Goal: Task Accomplishment & Management: Use online tool/utility

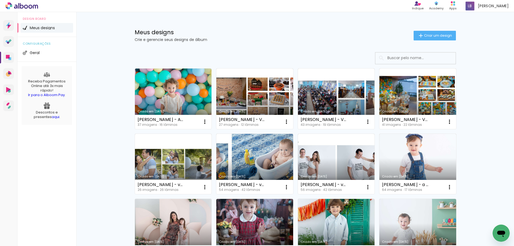
click at [412, 55] on input at bounding box center [423, 58] width 76 height 11
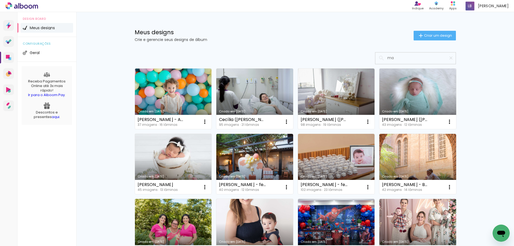
type input "m"
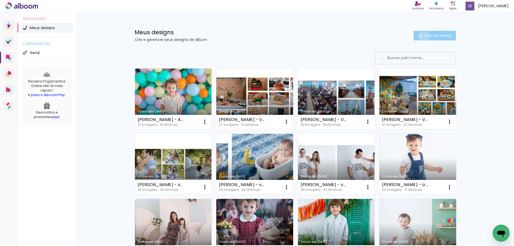
click at [421, 37] on iron-icon at bounding box center [421, 35] width 6 height 6
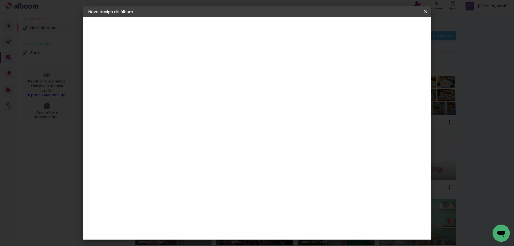
click at [176, 70] on input at bounding box center [176, 72] width 0 height 8
click at [176, 72] on input "Marina Danquimaia - Antes e Depois do Ensaio Reveação" at bounding box center [176, 72] width 0 height 8
type input "[PERSON_NAME] - Antes e Depois do Ensaio Revelação"
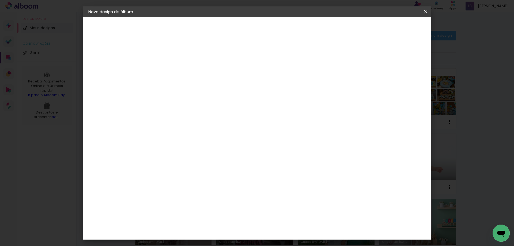
type paper-input "[PERSON_NAME] - Antes e Depois do Ensaio Revelação"
click at [0, 0] on slot "Avançar" at bounding box center [0, 0] width 0 height 0
click at [217, 103] on input at bounding box center [190, 102] width 54 height 7
type input "drea"
type paper-input "drea"
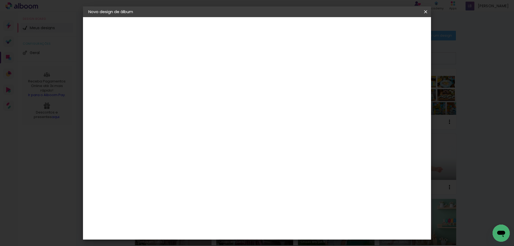
click at [210, 128] on div "Encadernadora Argentina Brasil Bolívia Equador Portugal Peru Uruguai D Dreamboo…" at bounding box center [185, 90] width 49 height 76
click at [210, 117] on paper-item "DreambooksPro" at bounding box center [185, 121] width 49 height 12
click at [0, 0] on slot "Avançar" at bounding box center [0, 0] width 0 height 0
click at [203, 98] on div at bounding box center [189, 98] width 27 height 1
click at [0, 0] on slot "Álbum" at bounding box center [0, 0] width 0 height 0
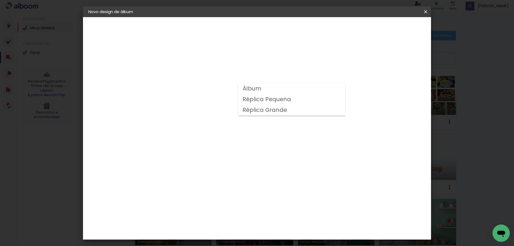
type input "Álbum"
click at [212, 232] on span "20 × 20" at bounding box center [199, 237] width 25 height 11
click at [0, 0] on slot "Avançar" at bounding box center [0, 0] width 0 height 0
click at [0, 0] on slot "Mostrar sangria" at bounding box center [0, 0] width 0 height 0
type paper-checkbox "on"
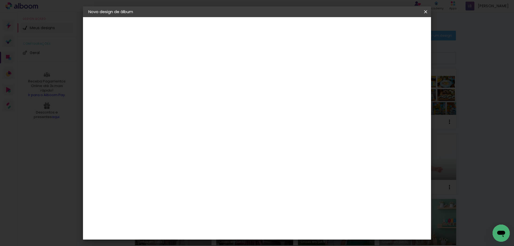
click at [398, 25] on paper-button "Iniciar design" at bounding box center [380, 28] width 35 height 9
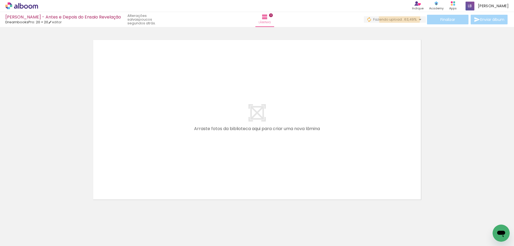
click at [398, 18] on span "Fazendo upload..." at bounding box center [389, 19] width 31 height 5
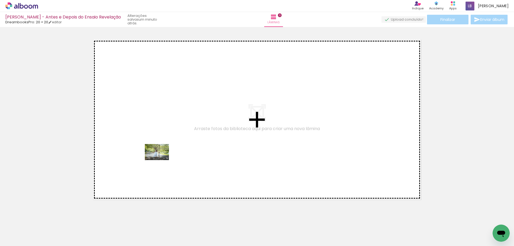
drag, startPoint x: 62, startPoint y: 229, endPoint x: 161, endPoint y: 160, distance: 120.4
click at [161, 160] on quentale-workspace at bounding box center [257, 123] width 514 height 246
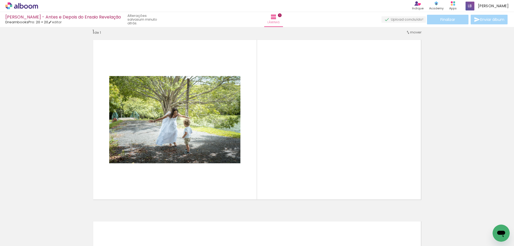
scroll to position [7, 0]
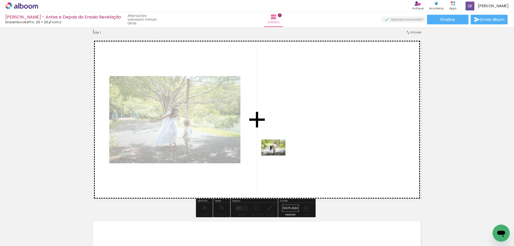
drag, startPoint x: 87, startPoint y: 230, endPoint x: 290, endPoint y: 139, distance: 222.4
click at [290, 139] on quentale-workspace at bounding box center [257, 123] width 514 height 246
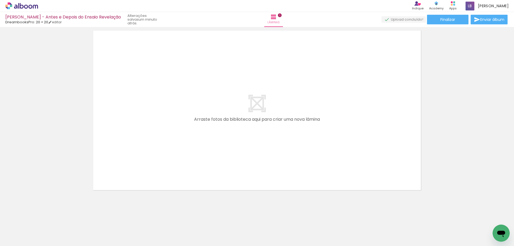
scroll to position [199, 0]
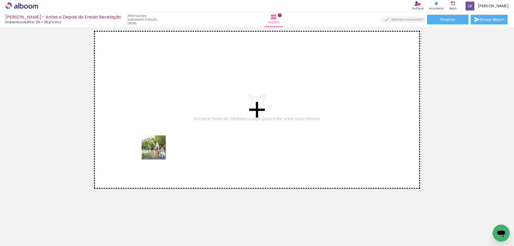
drag, startPoint x: 122, startPoint y: 233, endPoint x: 158, endPoint y: 152, distance: 88.8
click at [158, 152] on quentale-workspace at bounding box center [257, 123] width 514 height 246
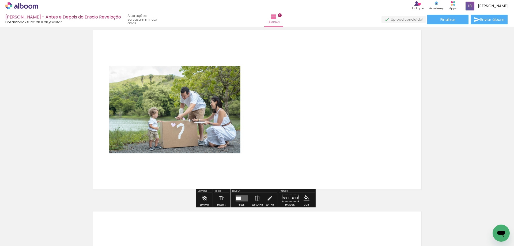
scroll to position [189, 0]
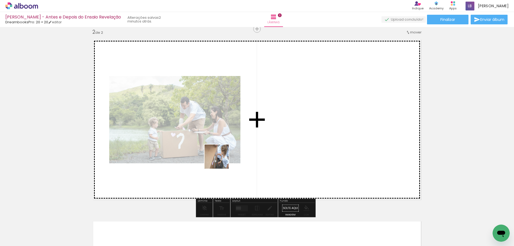
drag, startPoint x: 151, startPoint y: 234, endPoint x: 256, endPoint y: 146, distance: 136.8
click at [256, 146] on quentale-workspace at bounding box center [257, 123] width 514 height 246
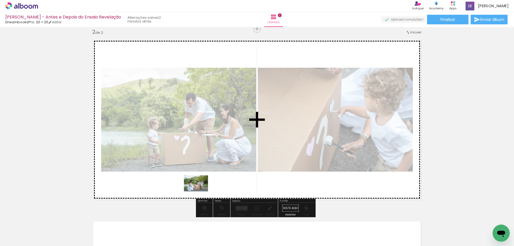
drag, startPoint x: 179, startPoint y: 228, endPoint x: 200, endPoint y: 192, distance: 42.4
click at [200, 192] on quentale-workspace at bounding box center [257, 123] width 514 height 246
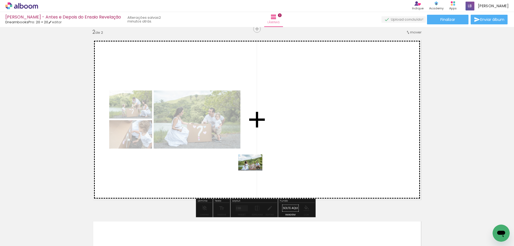
drag, startPoint x: 211, startPoint y: 233, endPoint x: 255, endPoint y: 171, distance: 76.6
click at [255, 171] on quentale-workspace at bounding box center [257, 123] width 514 height 246
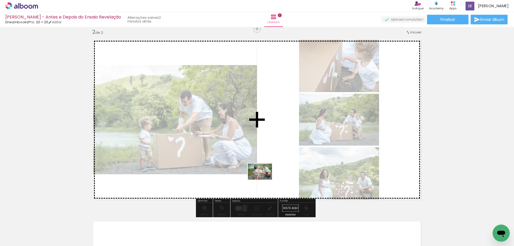
drag, startPoint x: 239, startPoint y: 232, endPoint x: 264, endPoint y: 180, distance: 58.4
click at [264, 180] on quentale-workspace at bounding box center [257, 123] width 514 height 246
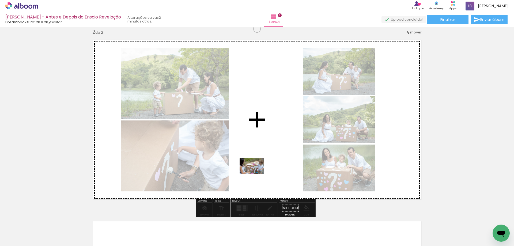
drag, startPoint x: 268, startPoint y: 235, endPoint x: 256, endPoint y: 174, distance: 61.7
click at [256, 174] on quentale-workspace at bounding box center [257, 123] width 514 height 246
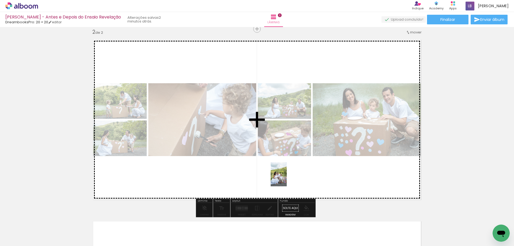
drag, startPoint x: 295, startPoint y: 239, endPoint x: 287, endPoint y: 178, distance: 61.4
click at [287, 178] on quentale-workspace at bounding box center [257, 123] width 514 height 246
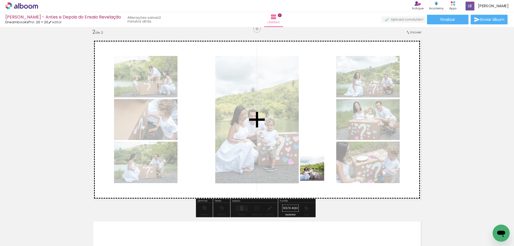
drag, startPoint x: 330, startPoint y: 233, endPoint x: 316, endPoint y: 171, distance: 62.6
click at [316, 171] on quentale-workspace at bounding box center [257, 123] width 514 height 246
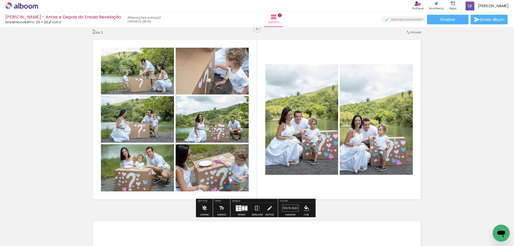
drag, startPoint x: 237, startPoint y: 210, endPoint x: 264, endPoint y: 180, distance: 40.4
click at [0, 0] on slot at bounding box center [0, 0] width 0 height 0
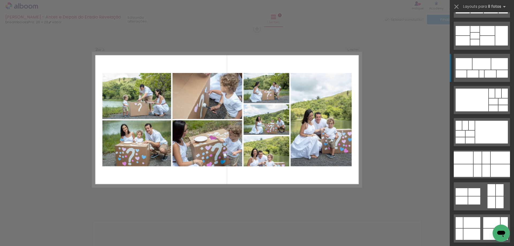
scroll to position [80, 0]
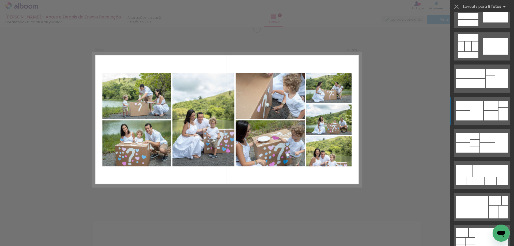
click at [488, 107] on div at bounding box center [491, 105] width 14 height 9
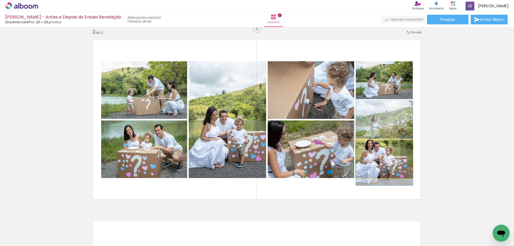
drag, startPoint x: 396, startPoint y: 163, endPoint x: 400, endPoint y: 147, distance: 16.5
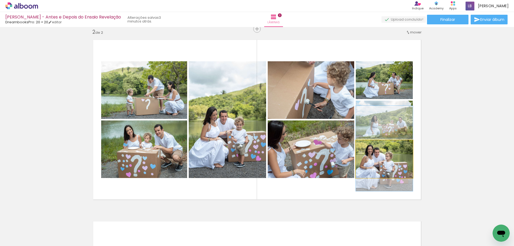
drag, startPoint x: 393, startPoint y: 161, endPoint x: 397, endPoint y: 167, distance: 6.4
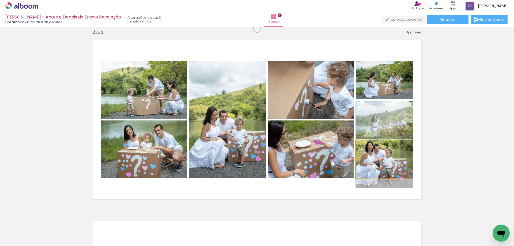
drag, startPoint x: 400, startPoint y: 168, endPoint x: 400, endPoint y: 164, distance: 3.5
drag, startPoint x: 383, startPoint y: 162, endPoint x: 386, endPoint y: 163, distance: 3.2
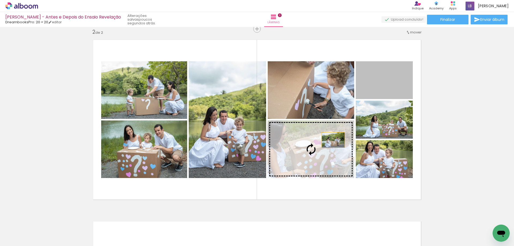
drag, startPoint x: 396, startPoint y: 85, endPoint x: 331, endPoint y: 140, distance: 84.6
click at [0, 0] on slot at bounding box center [0, 0] width 0 height 0
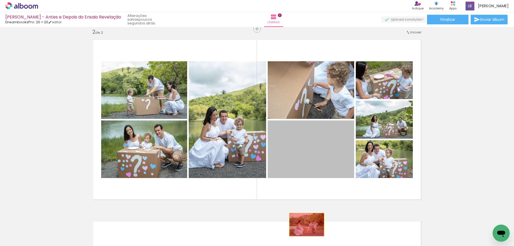
drag, startPoint x: 340, startPoint y: 146, endPoint x: 304, endPoint y: 225, distance: 86.8
click at [304, 225] on quentale-workspace at bounding box center [257, 123] width 514 height 246
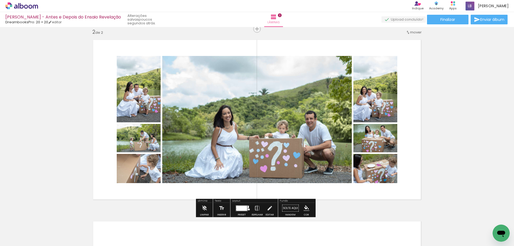
click at [247, 208] on quentale-layouter at bounding box center [242, 208] width 12 height 6
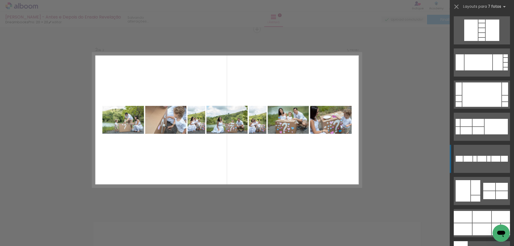
scroll to position [348, 0]
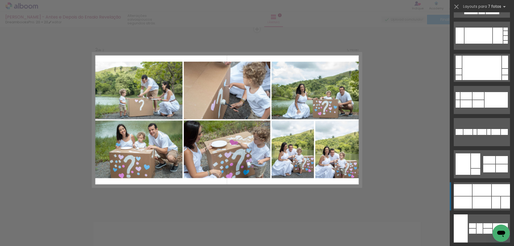
click at [496, 185] on div at bounding box center [501, 190] width 18 height 12
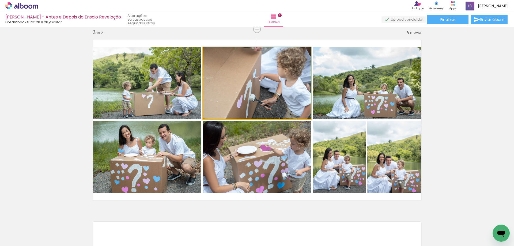
drag, startPoint x: 279, startPoint y: 98, endPoint x: 283, endPoint y: 90, distance: 9.4
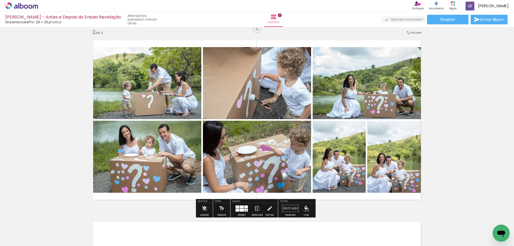
click at [254, 214] on quentale-thumb at bounding box center [264, 228] width 30 height 31
click at [255, 208] on iron-icon at bounding box center [258, 208] width 6 height 11
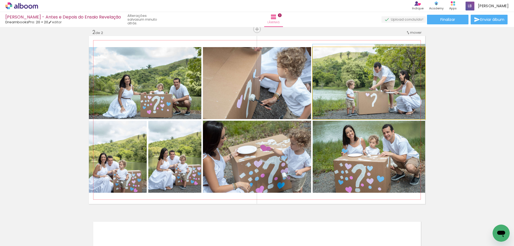
drag, startPoint x: 406, startPoint y: 98, endPoint x: 376, endPoint y: 96, distance: 29.8
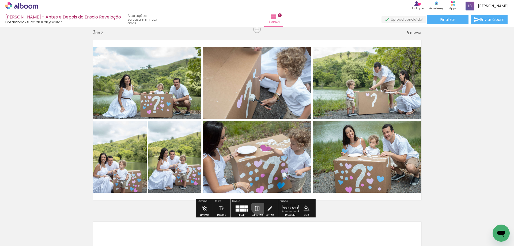
click at [258, 207] on iron-icon at bounding box center [258, 208] width 6 height 11
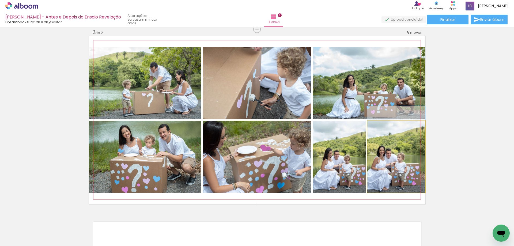
drag, startPoint x: 391, startPoint y: 182, endPoint x: 391, endPoint y: 168, distance: 14.2
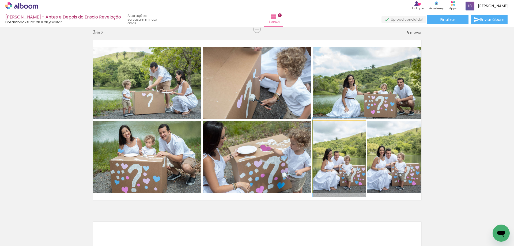
drag, startPoint x: 344, startPoint y: 167, endPoint x: 345, endPoint y: 170, distance: 3.3
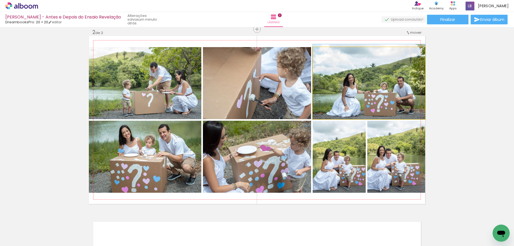
drag, startPoint x: 404, startPoint y: 104, endPoint x: 401, endPoint y: 94, distance: 10.8
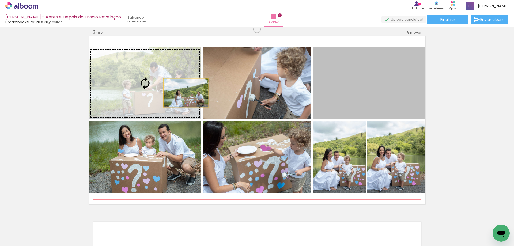
drag, startPoint x: 384, startPoint y: 92, endPoint x: 174, endPoint y: 142, distance: 216.0
click at [0, 0] on slot at bounding box center [0, 0] width 0 height 0
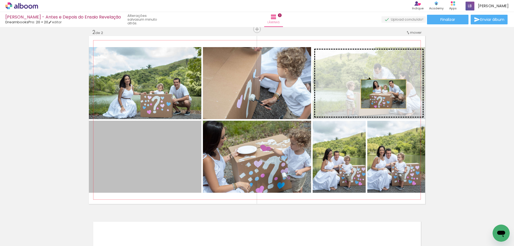
drag, startPoint x: 170, startPoint y: 158, endPoint x: 382, endPoint y: 94, distance: 221.5
click at [0, 0] on slot at bounding box center [0, 0] width 0 height 0
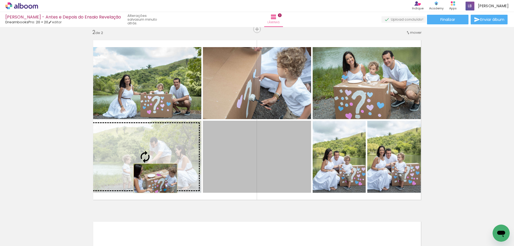
drag, startPoint x: 277, startPoint y: 174, endPoint x: 154, endPoint y: 178, distance: 123.3
click at [0, 0] on slot at bounding box center [0, 0] width 0 height 0
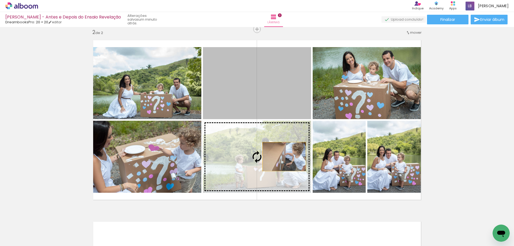
drag, startPoint x: 284, startPoint y: 94, endPoint x: 283, endPoint y: 158, distance: 64.9
click at [0, 0] on slot at bounding box center [0, 0] width 0 height 0
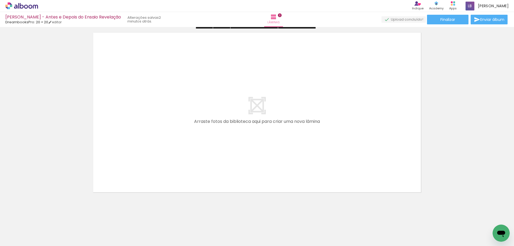
scroll to position [380, 0]
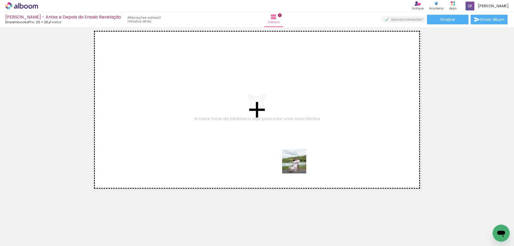
drag, startPoint x: 357, startPoint y: 230, endPoint x: 299, endPoint y: 166, distance: 87.0
click at [299, 166] on quentale-workspace at bounding box center [257, 123] width 514 height 246
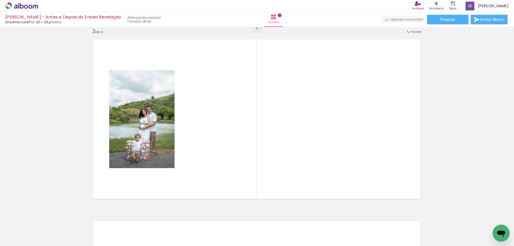
scroll to position [370, 0]
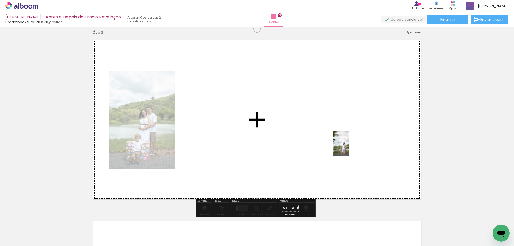
drag, startPoint x: 392, startPoint y: 230, endPoint x: 349, endPoint y: 143, distance: 97.2
click at [349, 143] on quentale-workspace at bounding box center [257, 123] width 514 height 246
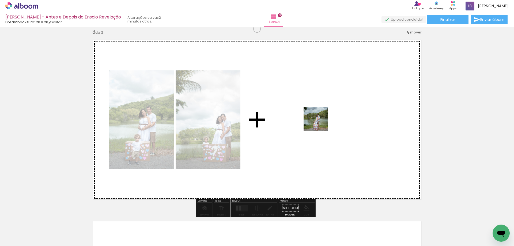
drag, startPoint x: 344, startPoint y: 143, endPoint x: 320, endPoint y: 123, distance: 31.4
click at [320, 123] on quentale-workspace at bounding box center [257, 123] width 514 height 246
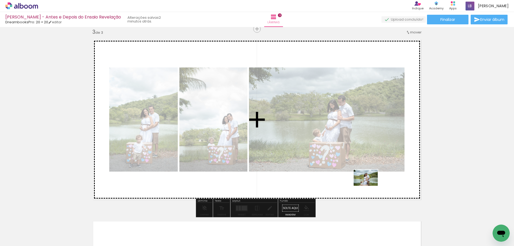
drag, startPoint x: 449, startPoint y: 231, endPoint x: 370, endPoint y: 186, distance: 91.0
click at [370, 186] on quentale-workspace at bounding box center [257, 123] width 514 height 246
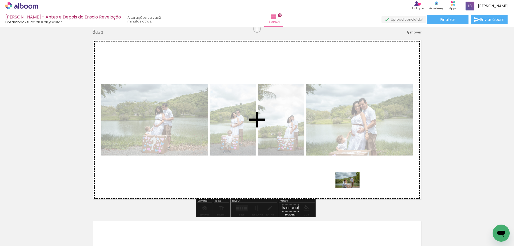
drag, startPoint x: 477, startPoint y: 233, endPoint x: 352, endPoint y: 188, distance: 133.3
click at [352, 188] on quentale-workspace at bounding box center [257, 123] width 514 height 246
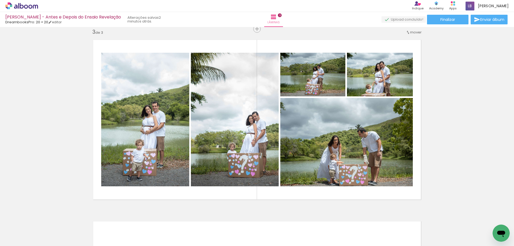
scroll to position [0, 322]
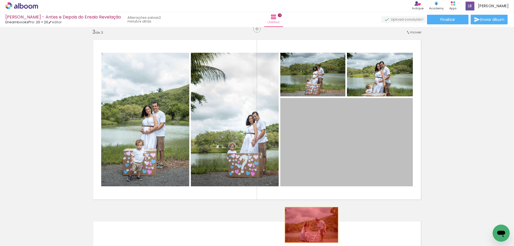
drag, startPoint x: 354, startPoint y: 152, endPoint x: 310, endPoint y: 225, distance: 85.6
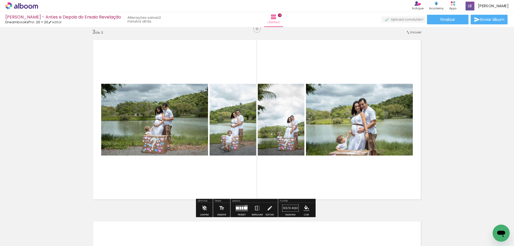
click at [245, 207] on quentale-layouter at bounding box center [242, 208] width 12 height 6
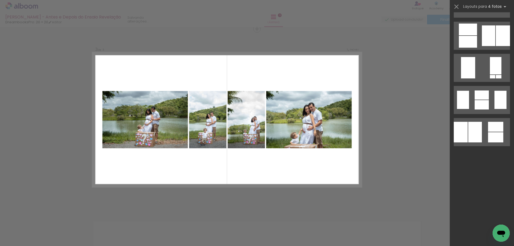
scroll to position [0, 0]
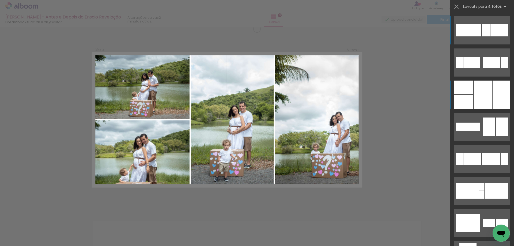
click at [493, 94] on div at bounding box center [501, 95] width 17 height 28
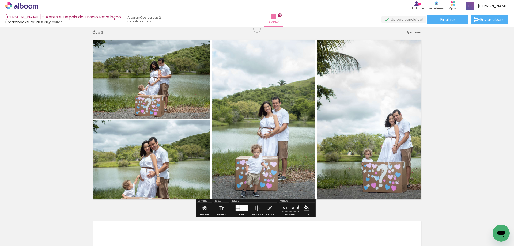
click at [255, 207] on iron-icon at bounding box center [258, 208] width 6 height 11
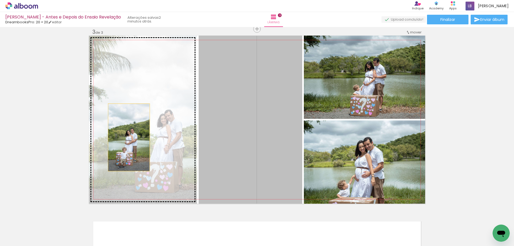
drag, startPoint x: 287, startPoint y: 141, endPoint x: 124, endPoint y: 138, distance: 162.9
click at [0, 0] on slot at bounding box center [0, 0] width 0 height 0
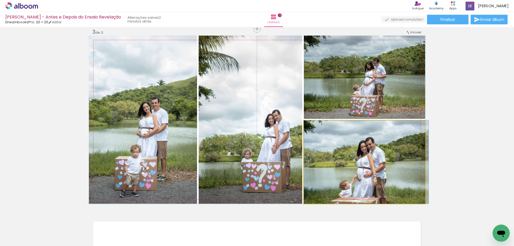
drag, startPoint x: 377, startPoint y: 172, endPoint x: 381, endPoint y: 151, distance: 21.2
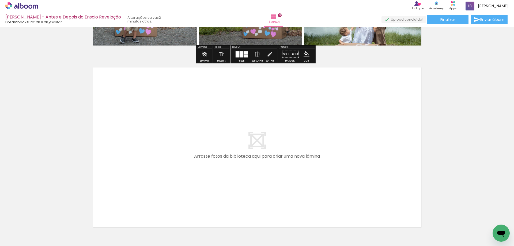
scroll to position [558, 0]
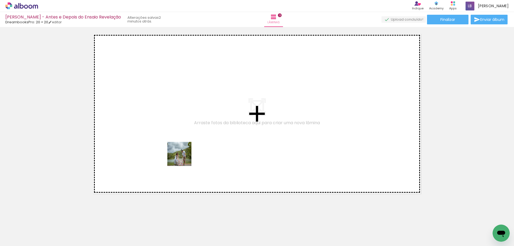
drag, startPoint x: 158, startPoint y: 226, endPoint x: 192, endPoint y: 235, distance: 35.2
click at [184, 157] on quentale-workspace at bounding box center [257, 123] width 514 height 246
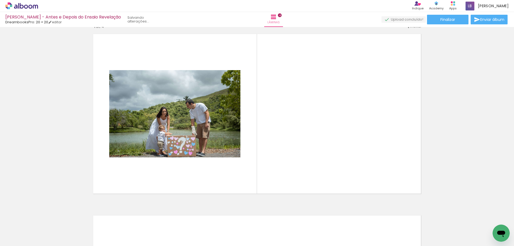
scroll to position [552, 0]
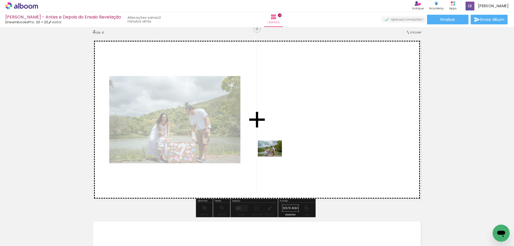
drag, startPoint x: 187, startPoint y: 233, endPoint x: 274, endPoint y: 157, distance: 115.7
click at [274, 157] on quentale-workspace at bounding box center [257, 123] width 514 height 246
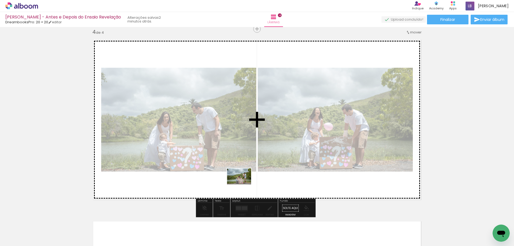
drag, startPoint x: 213, startPoint y: 230, endPoint x: 245, endPoint y: 178, distance: 61.0
click at [245, 178] on quentale-workspace at bounding box center [257, 123] width 514 height 246
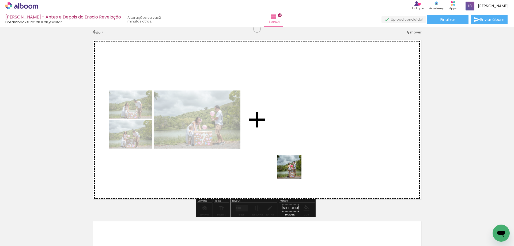
drag, startPoint x: 246, startPoint y: 232, endPoint x: 283, endPoint y: 217, distance: 40.0
click at [295, 169] on quentale-workspace at bounding box center [257, 123] width 514 height 246
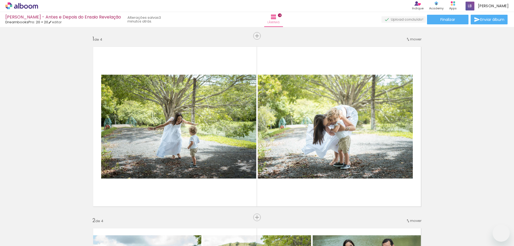
click at [202, 142] on quentale-workspace at bounding box center [257, 123] width 514 height 246
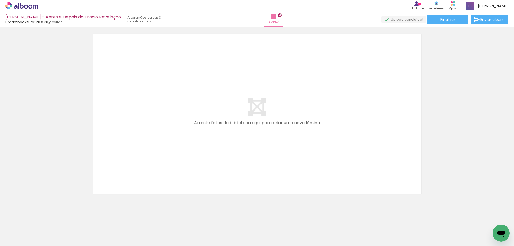
scroll to position [0, 322]
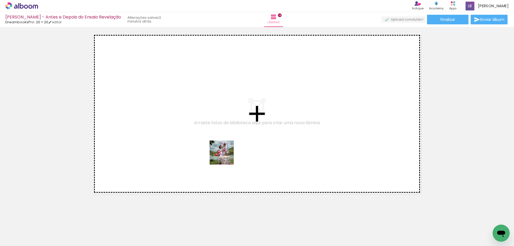
drag, startPoint x: 301, startPoint y: 232, endPoint x: 221, endPoint y: 152, distance: 112.7
click at [221, 152] on quentale-workspace at bounding box center [257, 123] width 514 height 246
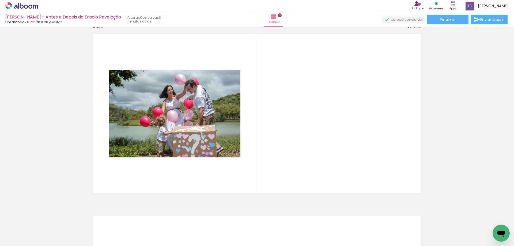
scroll to position [734, 0]
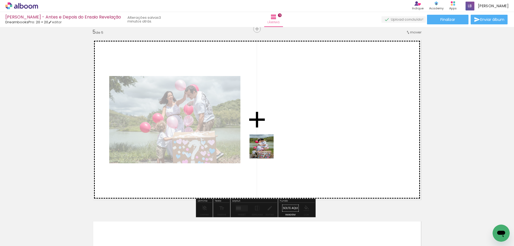
drag, startPoint x: 334, startPoint y: 230, endPoint x: 265, endPoint y: 147, distance: 108.2
click at [265, 147] on quentale-workspace at bounding box center [257, 123] width 514 height 246
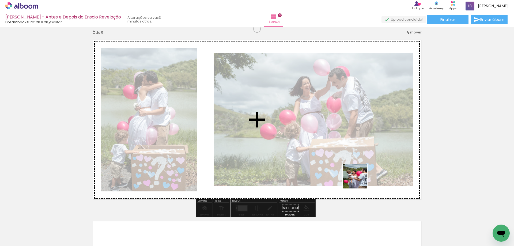
drag, startPoint x: 362, startPoint y: 236, endPoint x: 402, endPoint y: 240, distance: 39.9
click at [359, 177] on quentale-workspace at bounding box center [257, 123] width 514 height 246
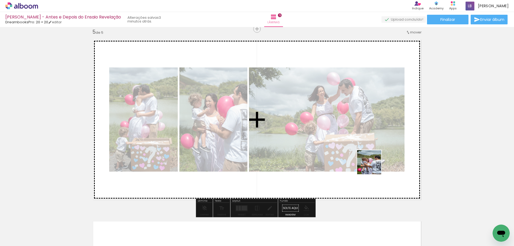
drag, startPoint x: 400, startPoint y: 240, endPoint x: 374, endPoint y: 166, distance: 78.4
click at [374, 166] on quentale-workspace at bounding box center [257, 123] width 514 height 246
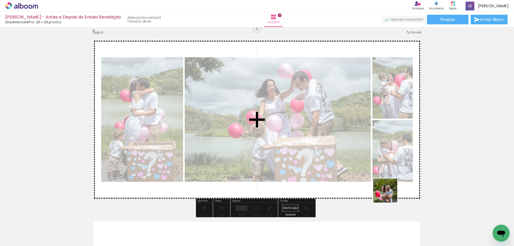
drag, startPoint x: 434, startPoint y: 231, endPoint x: 389, endPoint y: 194, distance: 58.7
click at [389, 194] on quentale-workspace at bounding box center [257, 123] width 514 height 246
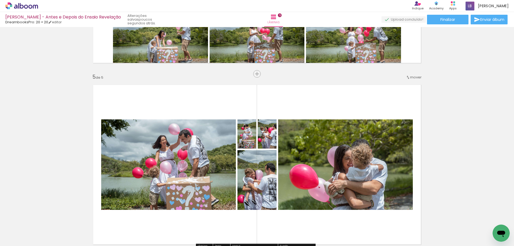
scroll to position [653, 0]
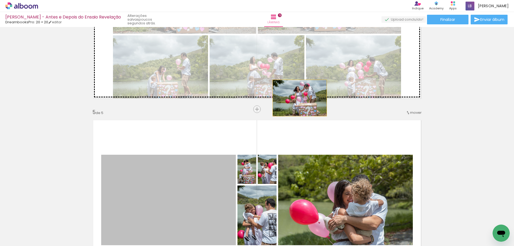
drag, startPoint x: 209, startPoint y: 186, endPoint x: 298, endPoint y: 98, distance: 125.2
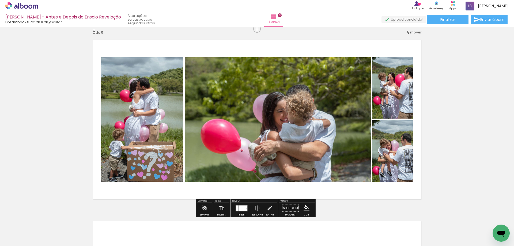
scroll to position [573, 0]
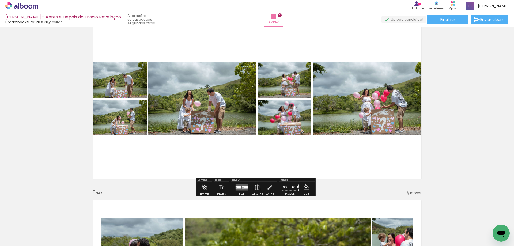
click at [242, 190] on quentale-layouter at bounding box center [242, 187] width 12 height 6
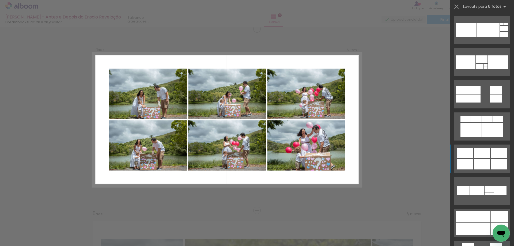
scroll to position [1206, 0]
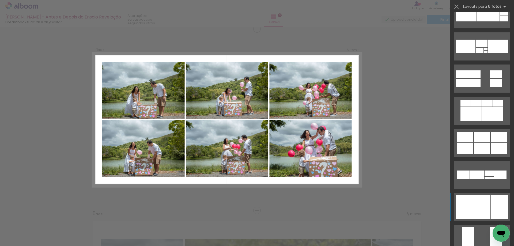
click at [482, 206] on div at bounding box center [482, 201] width 17 height 12
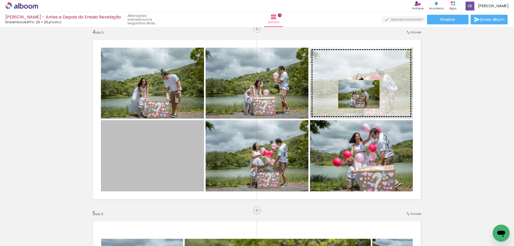
drag, startPoint x: 161, startPoint y: 173, endPoint x: 357, endPoint y: 94, distance: 211.4
click at [0, 0] on slot at bounding box center [0, 0] width 0 height 0
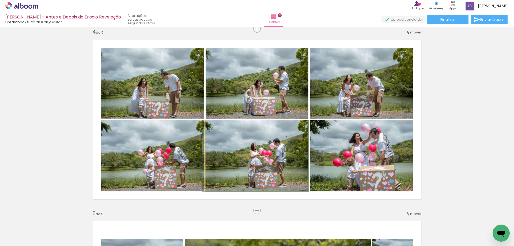
drag, startPoint x: 275, startPoint y: 165, endPoint x: 254, endPoint y: 166, distance: 21.2
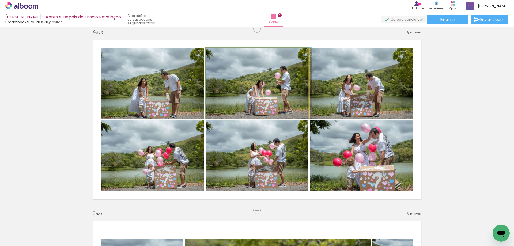
drag, startPoint x: 271, startPoint y: 92, endPoint x: 280, endPoint y: 92, distance: 9.1
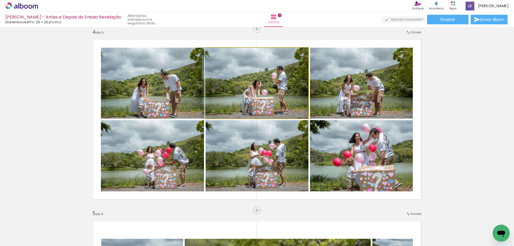
drag, startPoint x: 278, startPoint y: 93, endPoint x: 245, endPoint y: 94, distance: 32.2
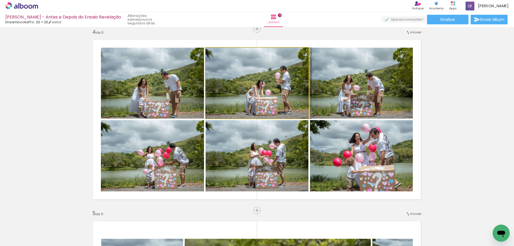
drag, startPoint x: 245, startPoint y: 94, endPoint x: 261, endPoint y: 92, distance: 15.9
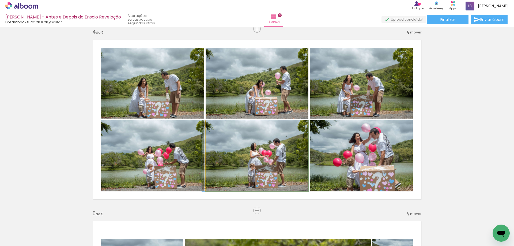
drag, startPoint x: 271, startPoint y: 161, endPoint x: 253, endPoint y: 162, distance: 18.5
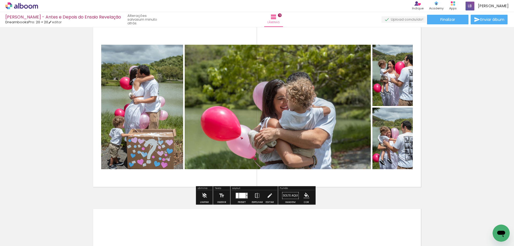
scroll to position [766, 0]
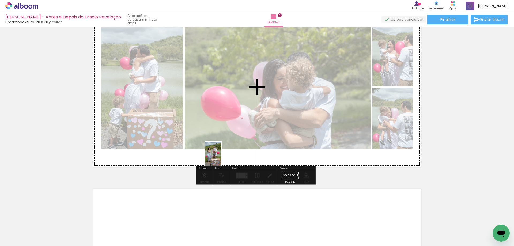
drag, startPoint x: 95, startPoint y: 233, endPoint x: 128, endPoint y: 228, distance: 33.4
click at [222, 158] on quentale-workspace at bounding box center [257, 123] width 514 height 246
